Goal: Information Seeking & Learning: Learn about a topic

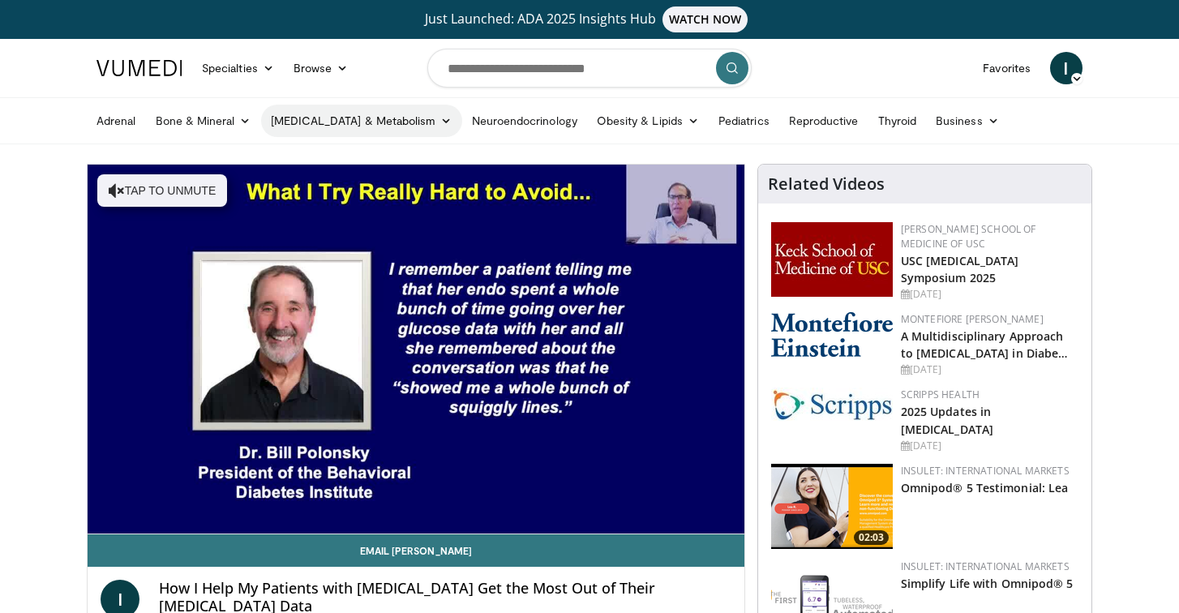
click at [381, 122] on link "[MEDICAL_DATA] & Metabolism" at bounding box center [361, 121] width 201 height 32
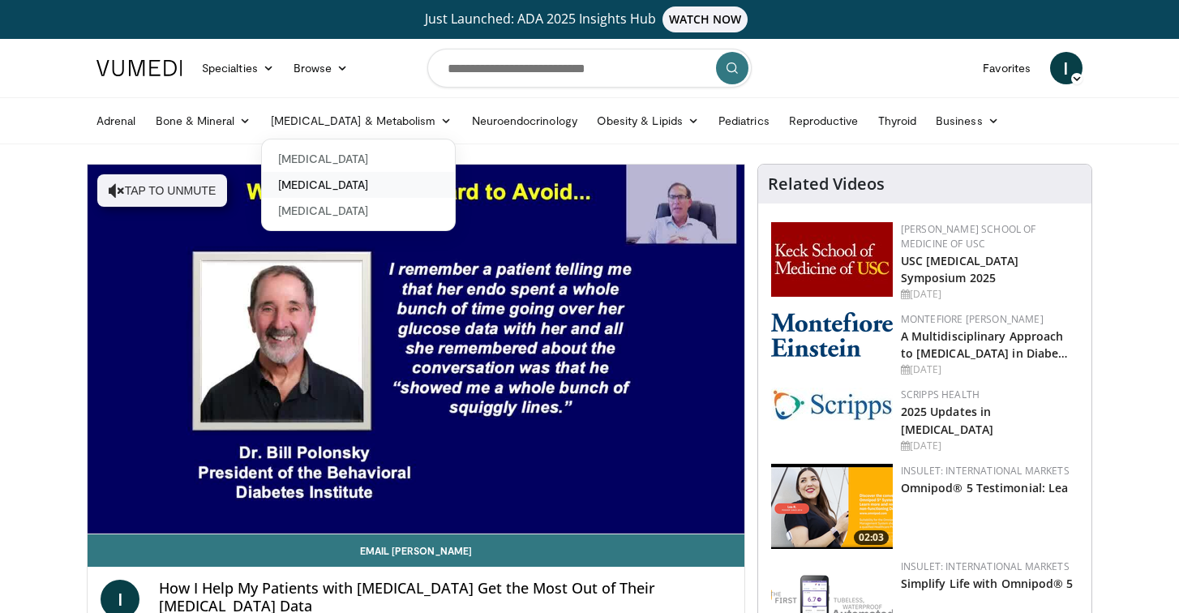
click at [354, 184] on link "[MEDICAL_DATA]" at bounding box center [358, 185] width 193 height 26
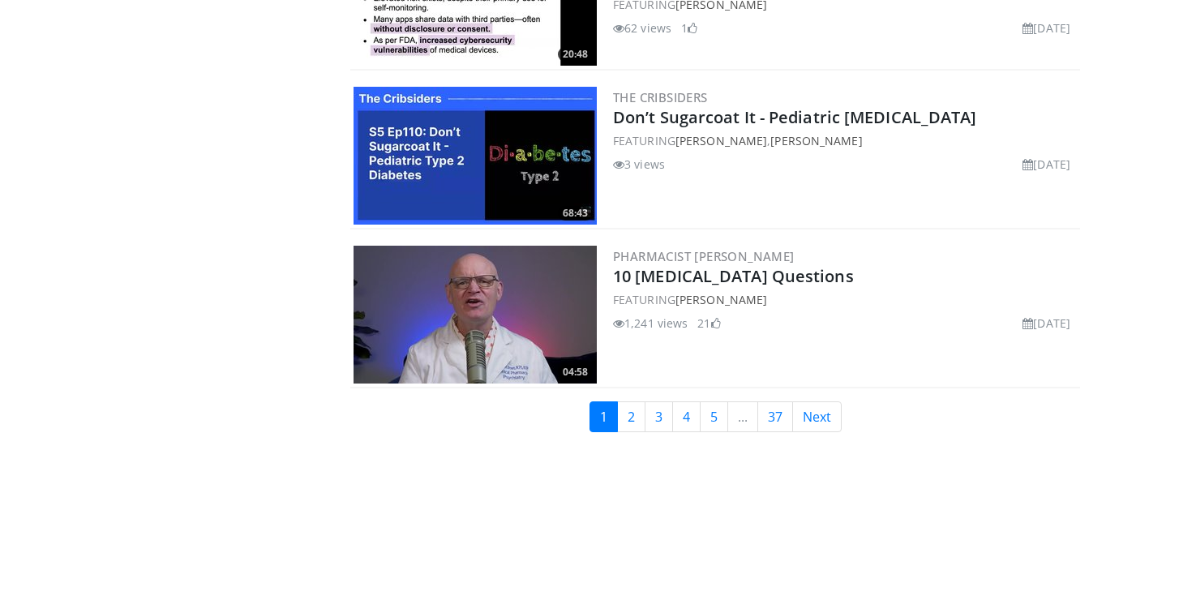
scroll to position [3809, 0]
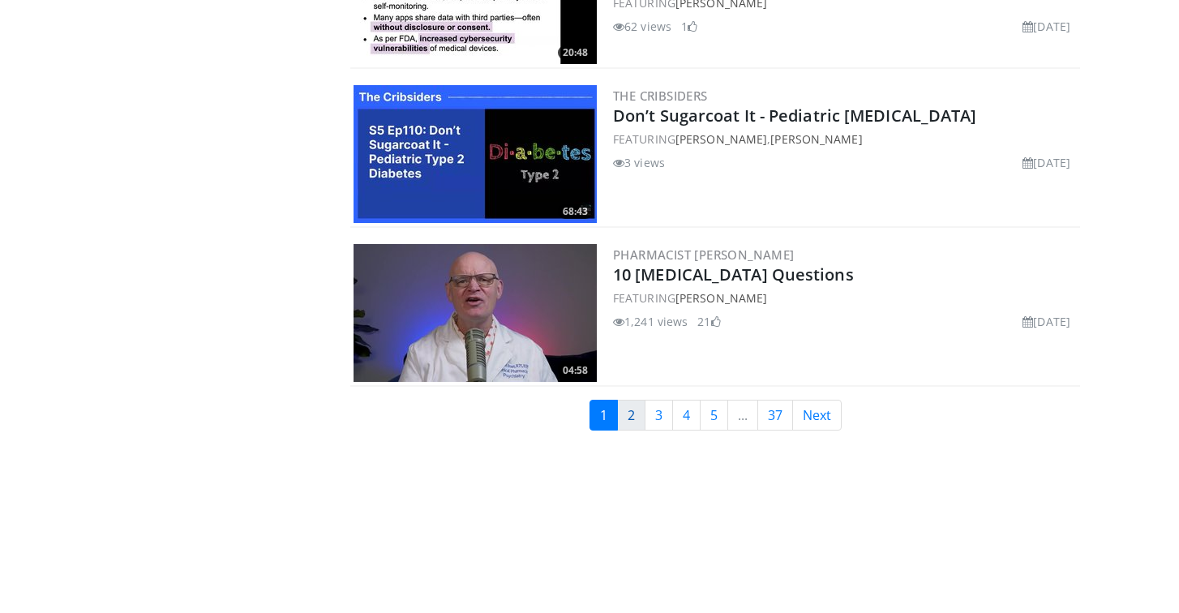
click at [627, 405] on link "2" at bounding box center [631, 415] width 28 height 31
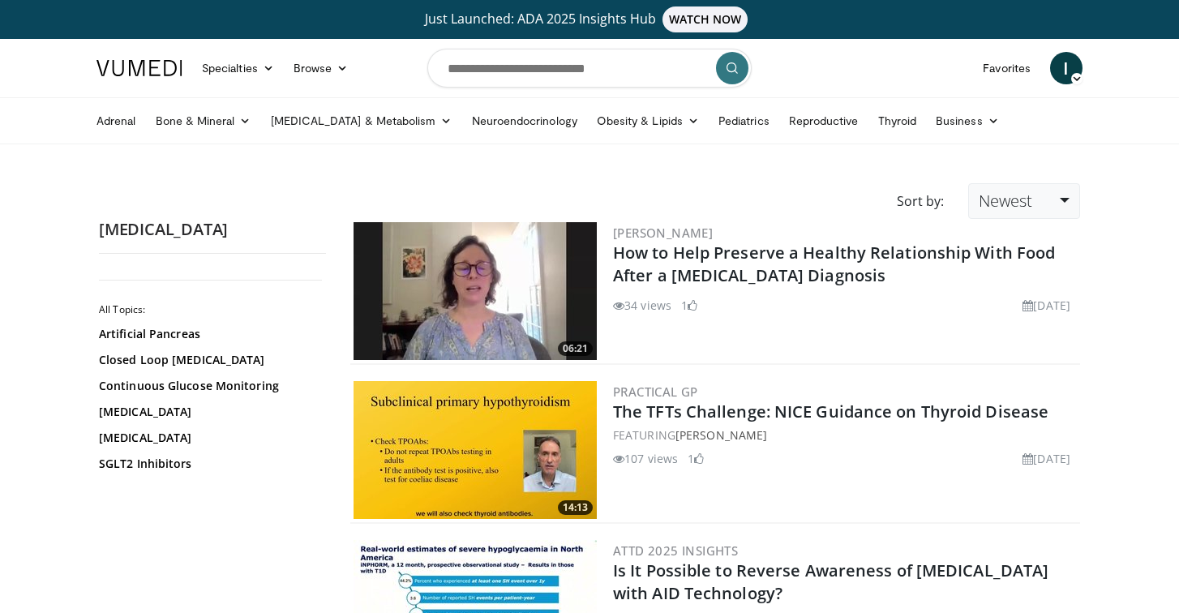
click at [1040, 203] on link "Newest" at bounding box center [1024, 201] width 112 height 36
click at [1008, 318] on link "Views" at bounding box center [1033, 319] width 128 height 26
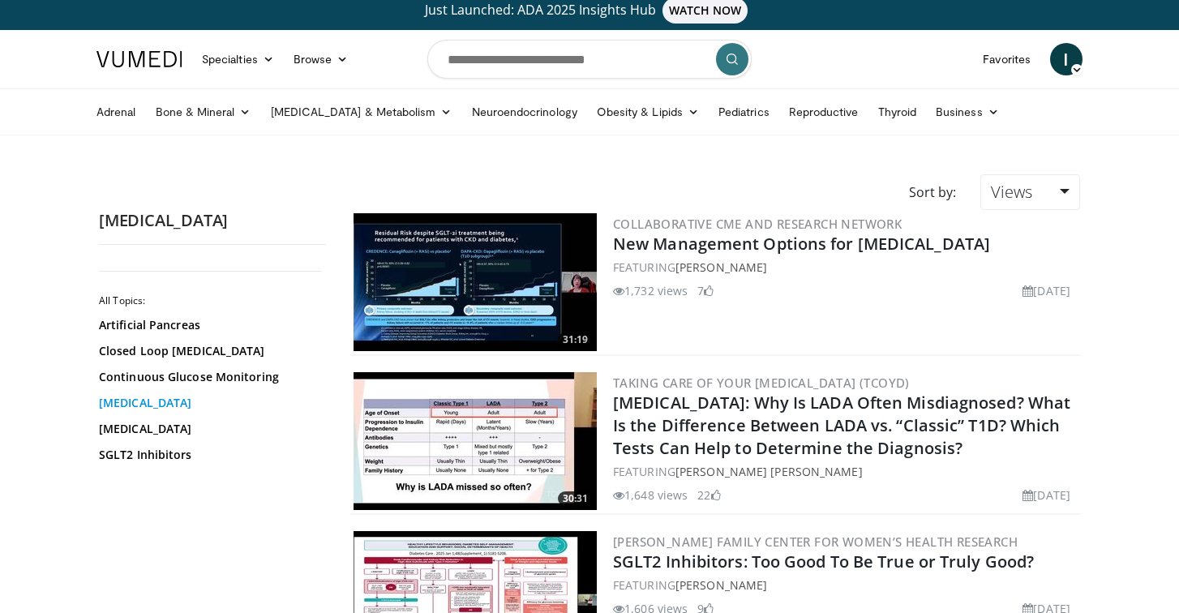
scroll to position [11, 0]
